Goal: Use online tool/utility: Utilize a website feature to perform a specific function

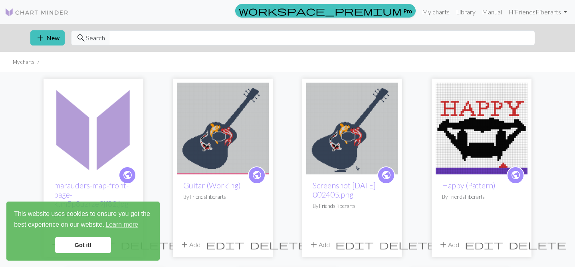
click at [233, 118] on img at bounding box center [223, 129] width 92 height 92
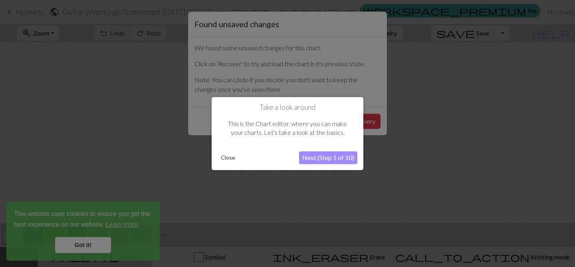
click at [230, 157] on button "Close" at bounding box center [228, 158] width 21 height 12
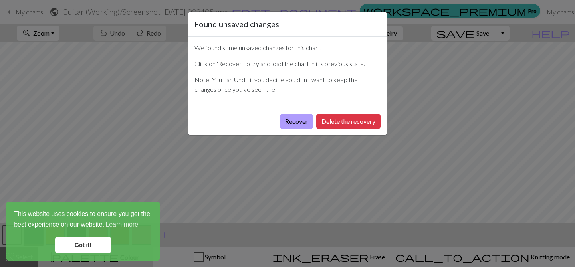
click at [293, 124] on button "Recover" at bounding box center [296, 121] width 33 height 15
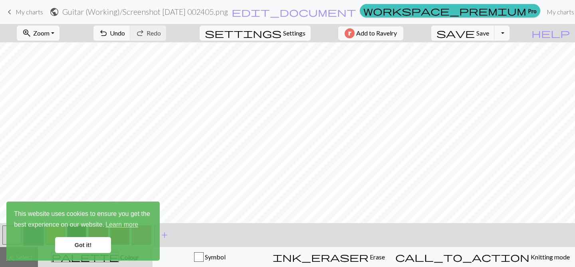
scroll to position [581, 0]
click at [105, 245] on link "Got it!" at bounding box center [83, 245] width 56 height 16
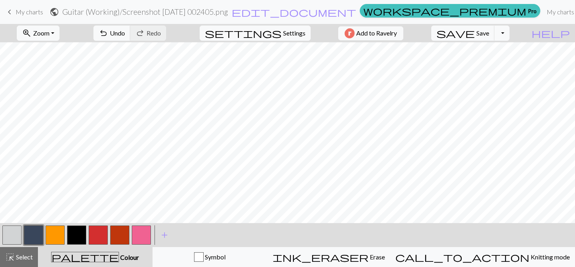
click at [146, 237] on button "button" at bounding box center [141, 235] width 19 height 19
click at [60, 34] on button "zoom_in Zoom Zoom" at bounding box center [38, 33] width 43 height 15
click at [56, 93] on button "50%" at bounding box center [48, 95] width 63 height 13
click at [60, 36] on button "zoom_in Zoom Zoom" at bounding box center [38, 33] width 43 height 15
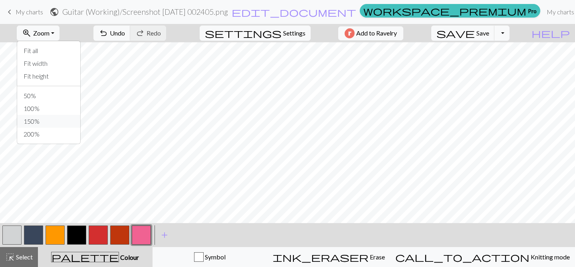
click at [65, 117] on button "150%" at bounding box center [48, 121] width 63 height 13
click at [16, 260] on span "Select" at bounding box center [24, 257] width 18 height 8
click at [28, 255] on span "Select" at bounding box center [24, 257] width 18 height 8
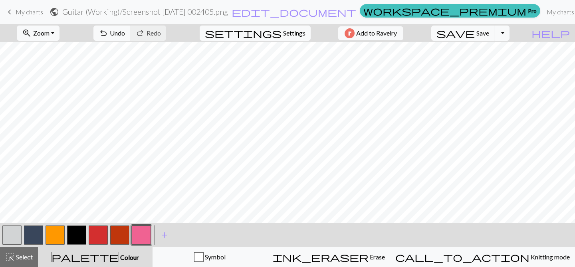
scroll to position [853, 1266]
